Goal: Task Accomplishment & Management: Manage account settings

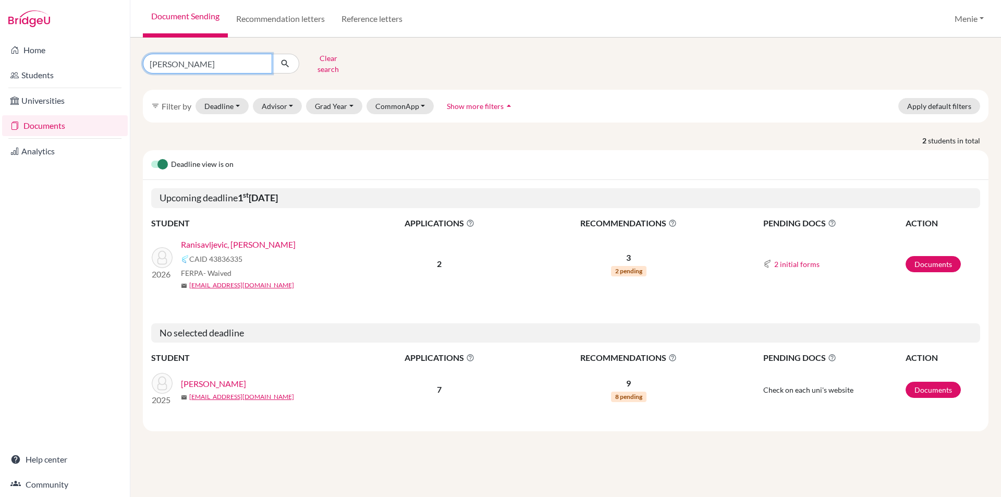
drag, startPoint x: 174, startPoint y: 65, endPoint x: 0, endPoint y: 41, distance: 175.7
click at [0, 41] on div "Home Students Universities Documents Analytics Help center Community Document S…" at bounding box center [500, 248] width 1001 height 497
type input "Arjun"
click at [286, 59] on icon "submit" at bounding box center [285, 63] width 10 height 10
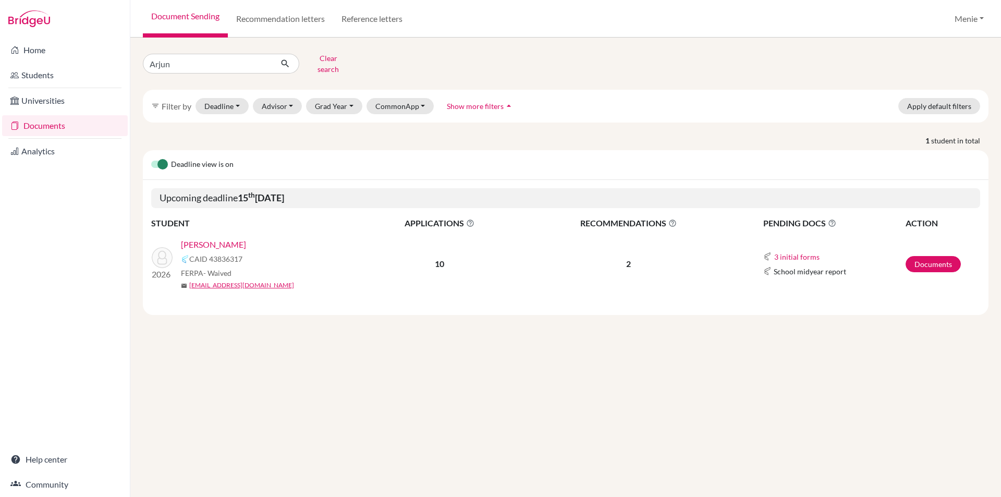
drag, startPoint x: 940, startPoint y: 248, endPoint x: 942, endPoint y: 257, distance: 9.0
click at [941, 249] on td "Documents" at bounding box center [942, 264] width 75 height 68
click at [942, 258] on link "Documents" at bounding box center [933, 264] width 55 height 16
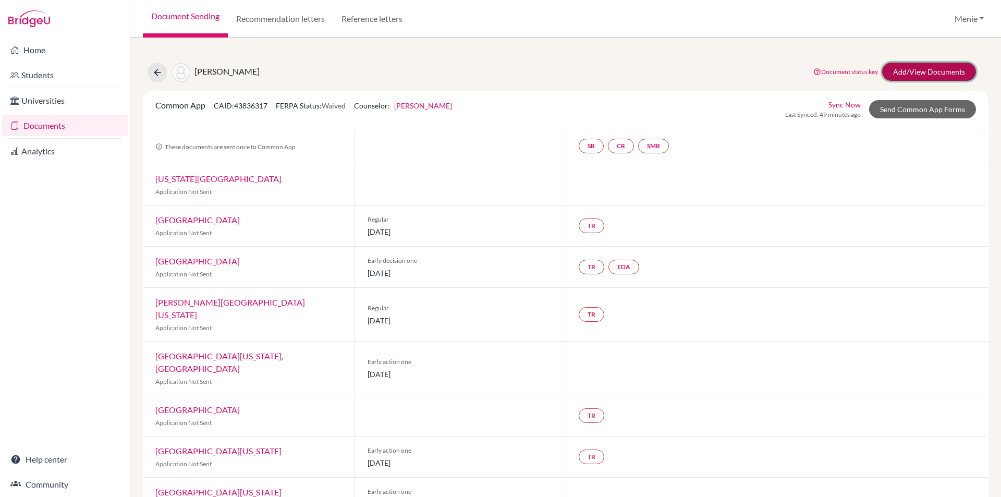
click at [907, 71] on link "Add/View Documents" at bounding box center [929, 72] width 94 height 18
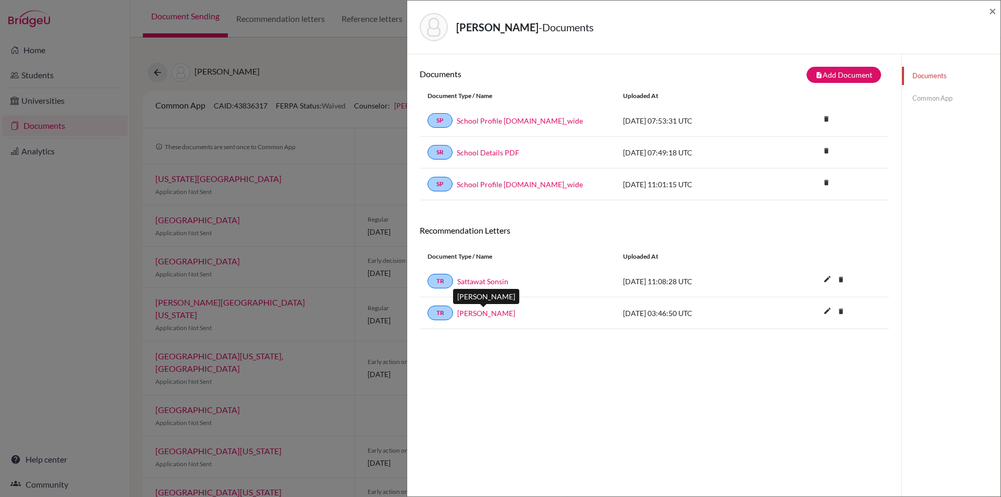
click at [486, 313] on link "[PERSON_NAME]" at bounding box center [486, 313] width 58 height 11
